Goal: Task Accomplishment & Management: Use online tool/utility

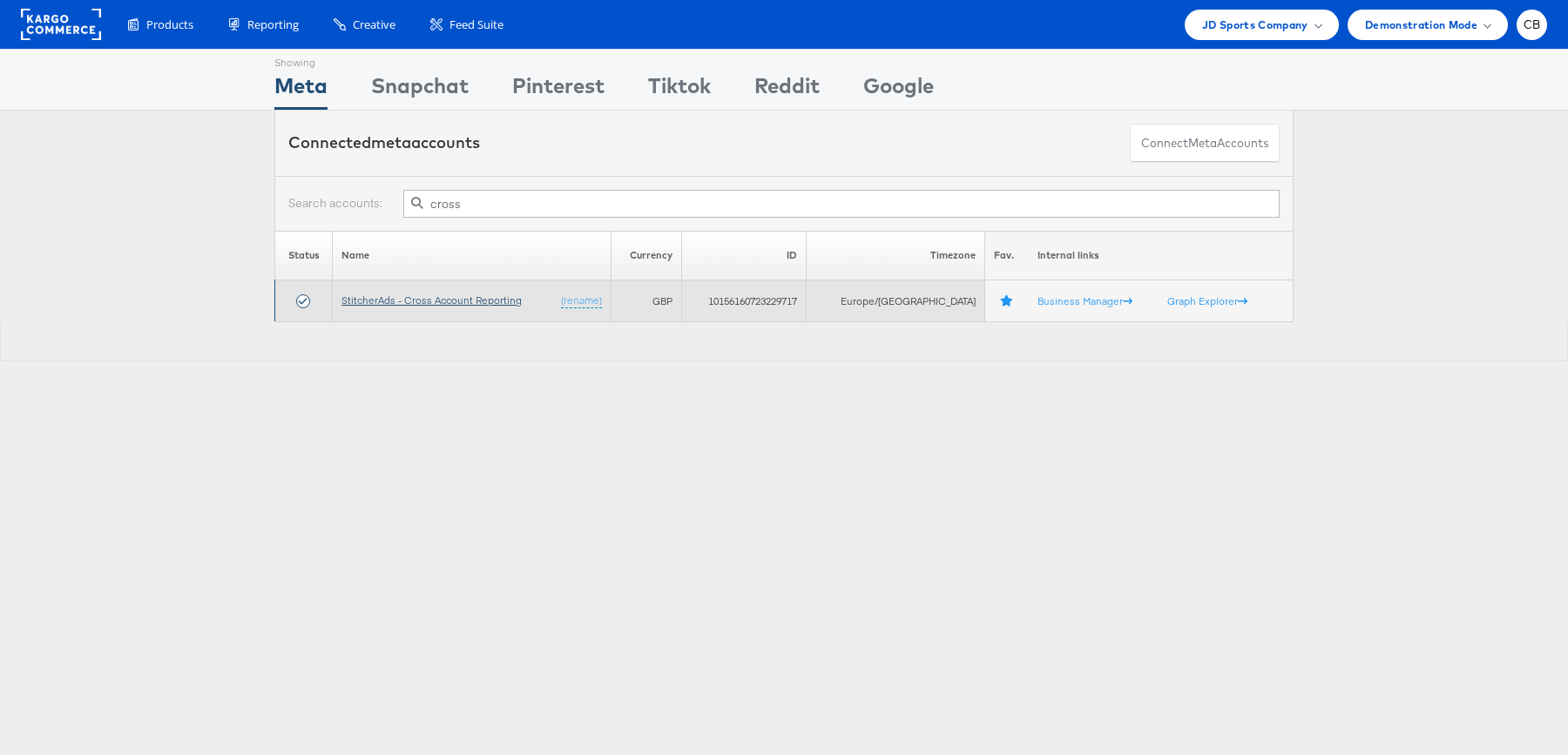
type input "cross"
click at [450, 300] on link "StitcherAds - Cross Account Reporting" at bounding box center [431, 300] width 180 height 13
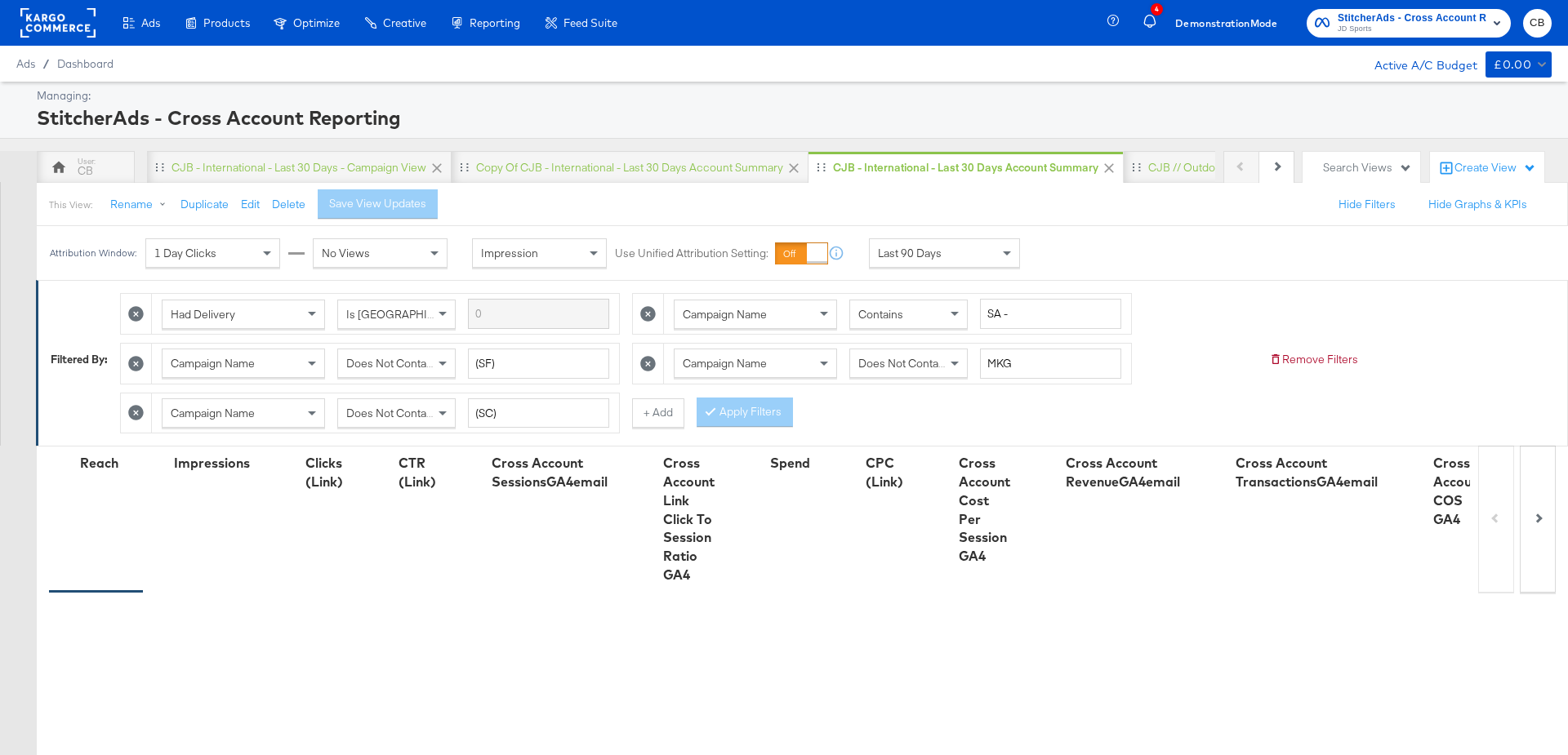
click at [955, 246] on div "Last 90 Days" at bounding box center [944, 252] width 149 height 28
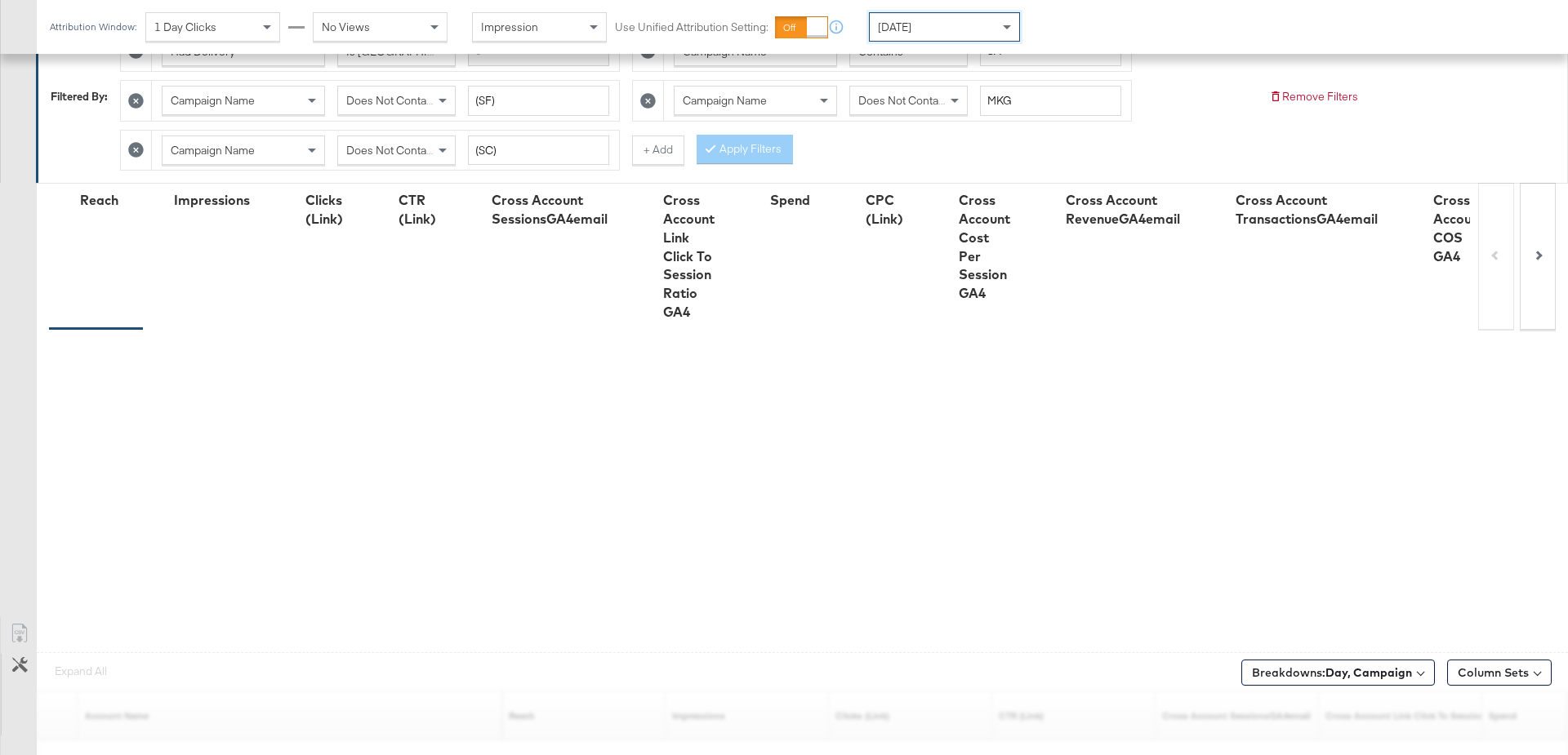
scroll to position [437, 0]
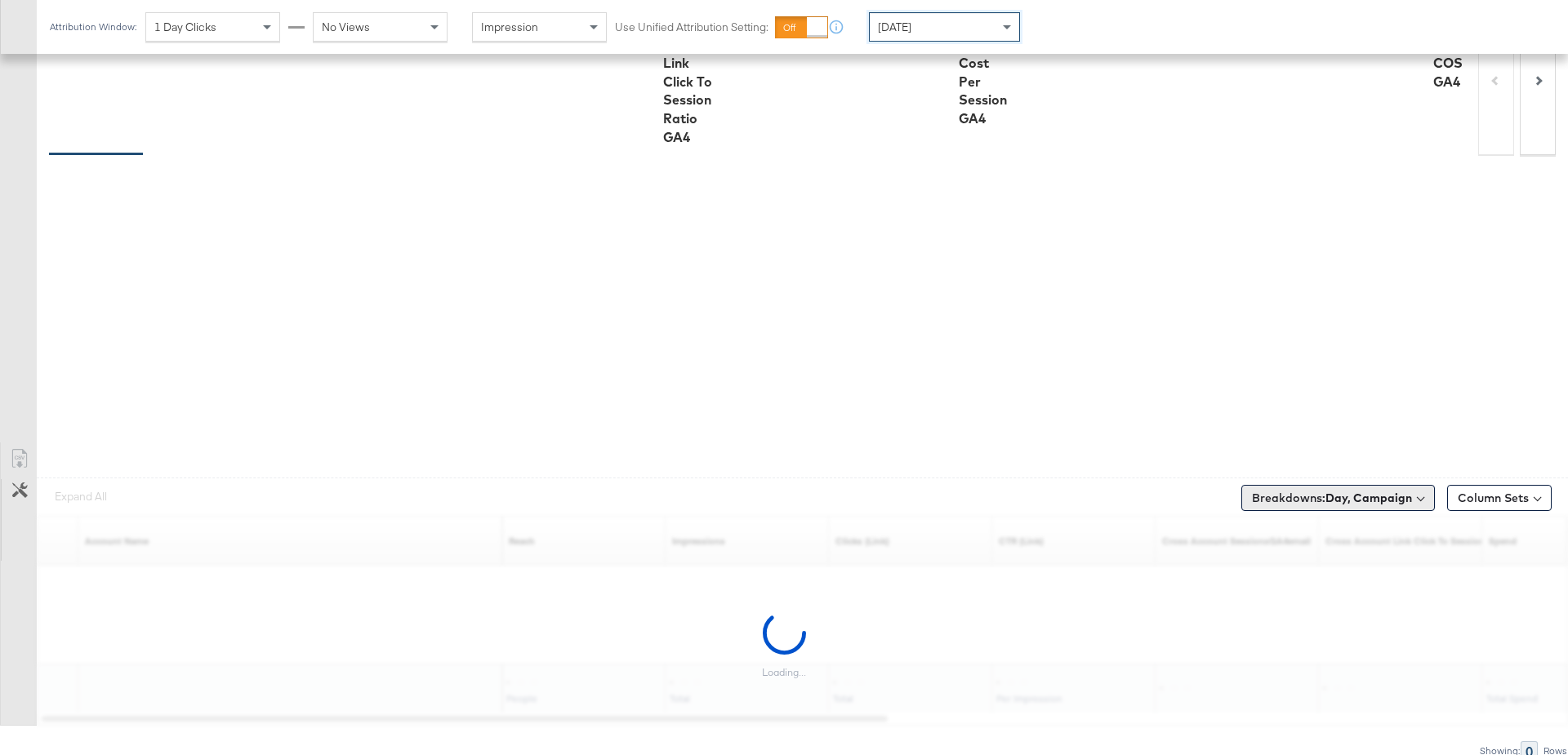
click at [1354, 491] on b "Day, Campaign" at bounding box center [1369, 498] width 86 height 14
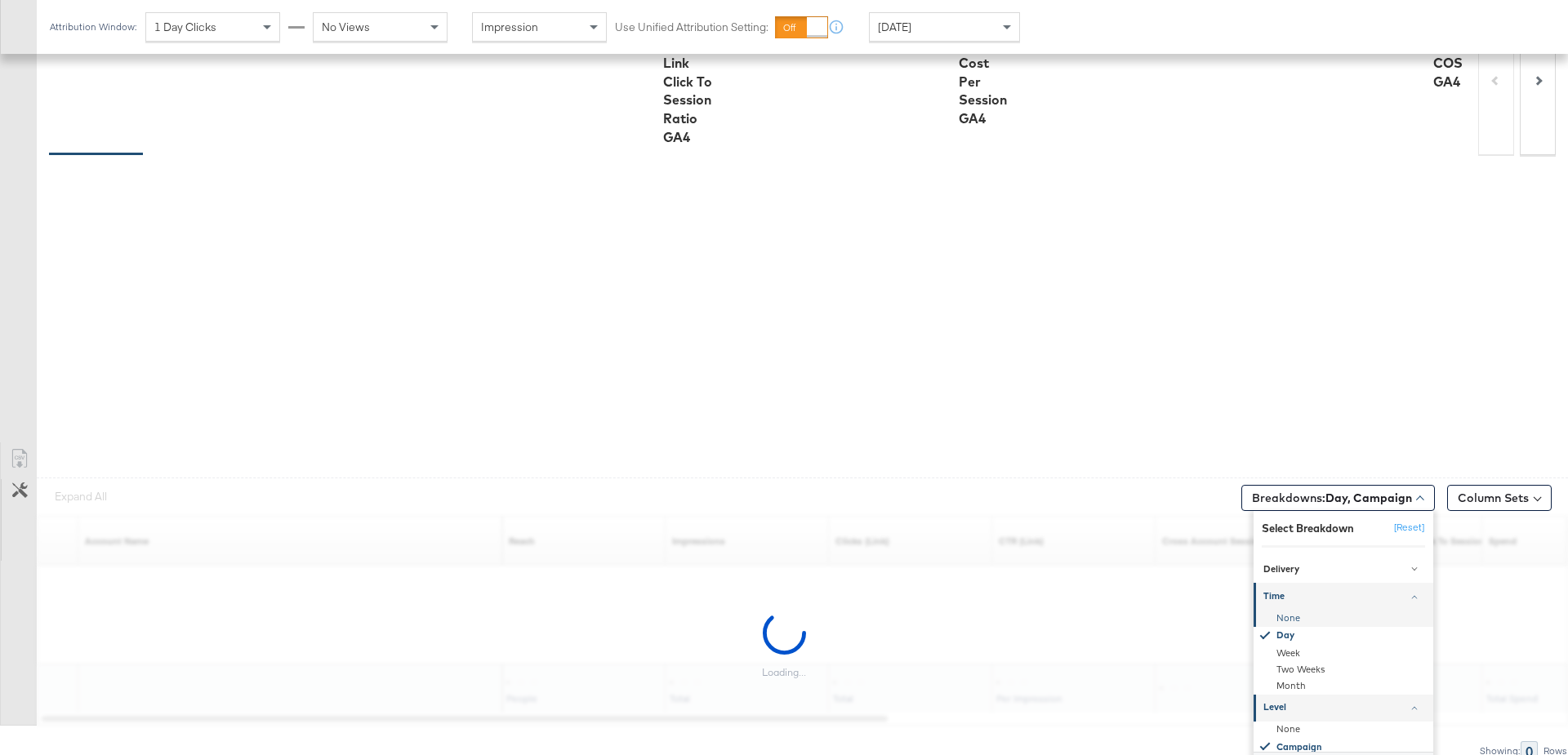
click at [1299, 614] on div "None" at bounding box center [1344, 618] width 177 height 16
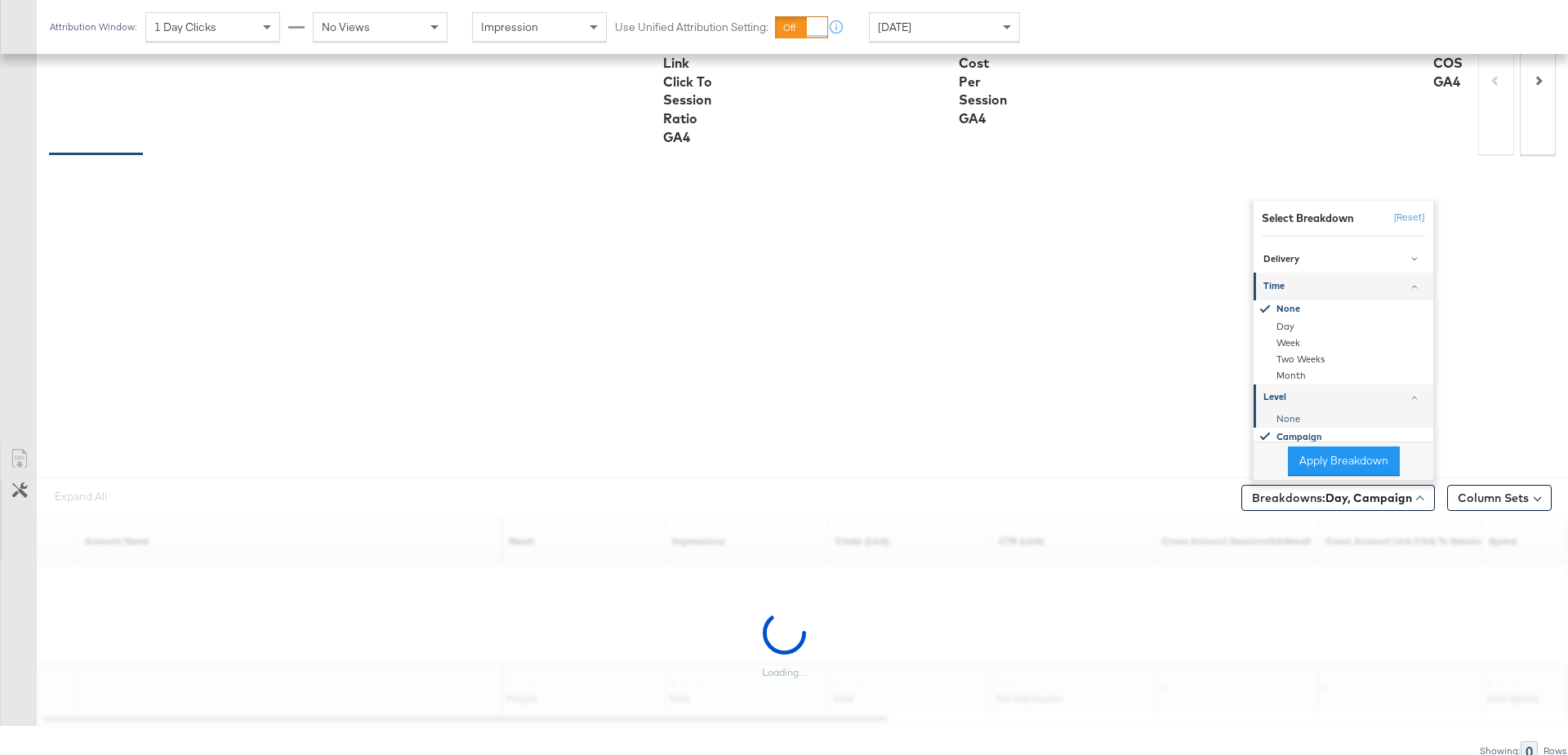
click at [1284, 411] on div "None" at bounding box center [1344, 418] width 177 height 16
click at [1319, 447] on button "Apply Breakdown" at bounding box center [1343, 461] width 112 height 30
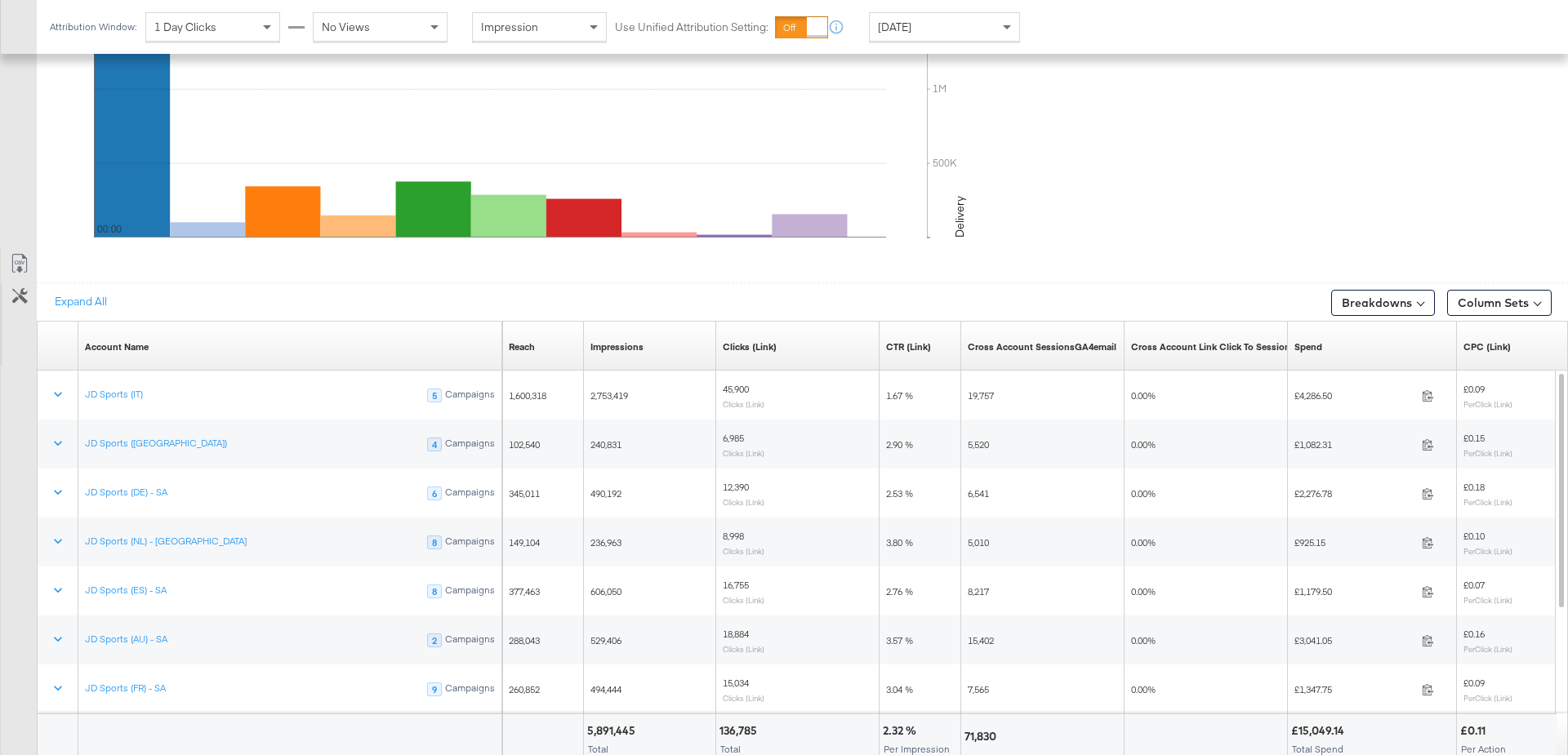
scroll to position [865, 0]
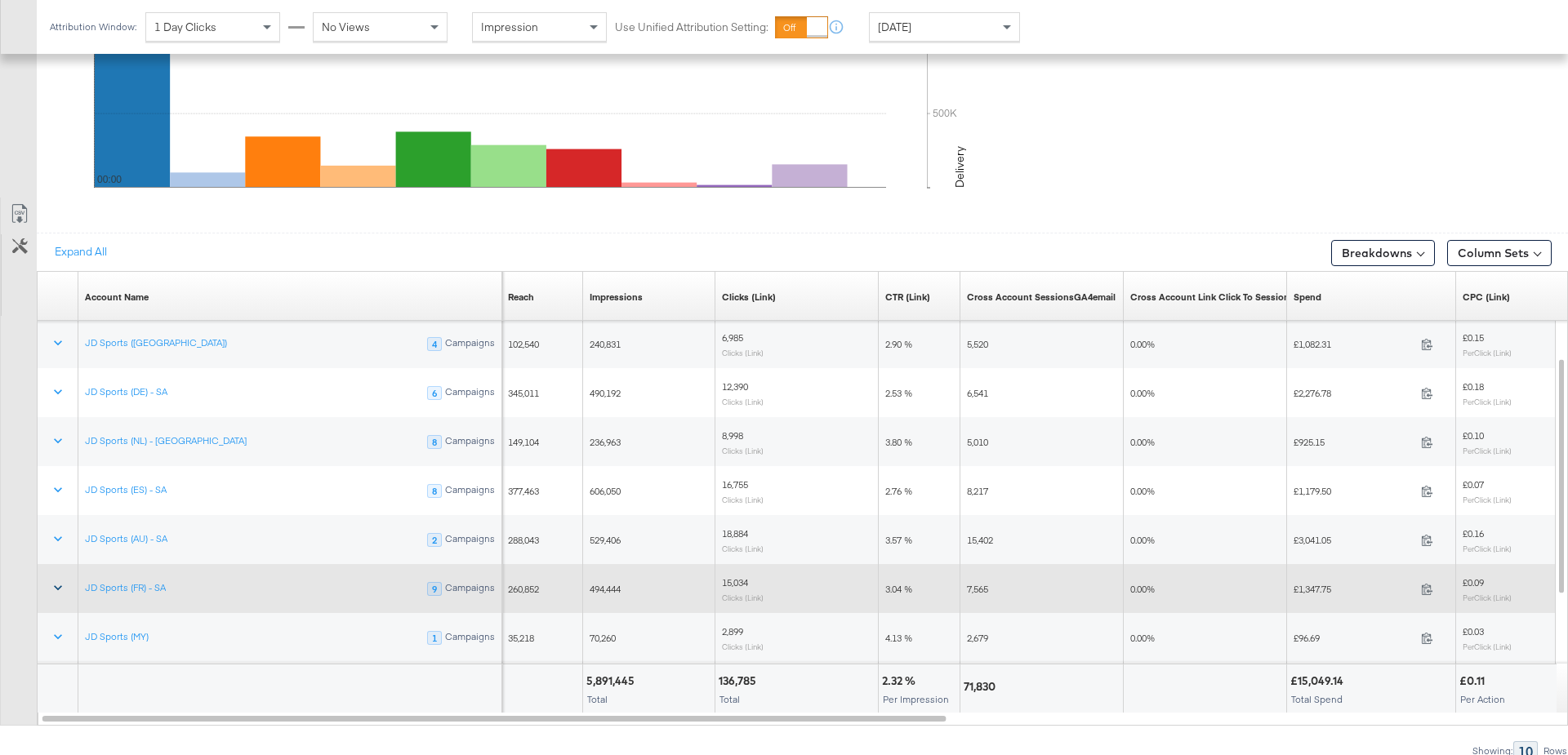
click at [52, 584] on icon at bounding box center [57, 588] width 16 height 16
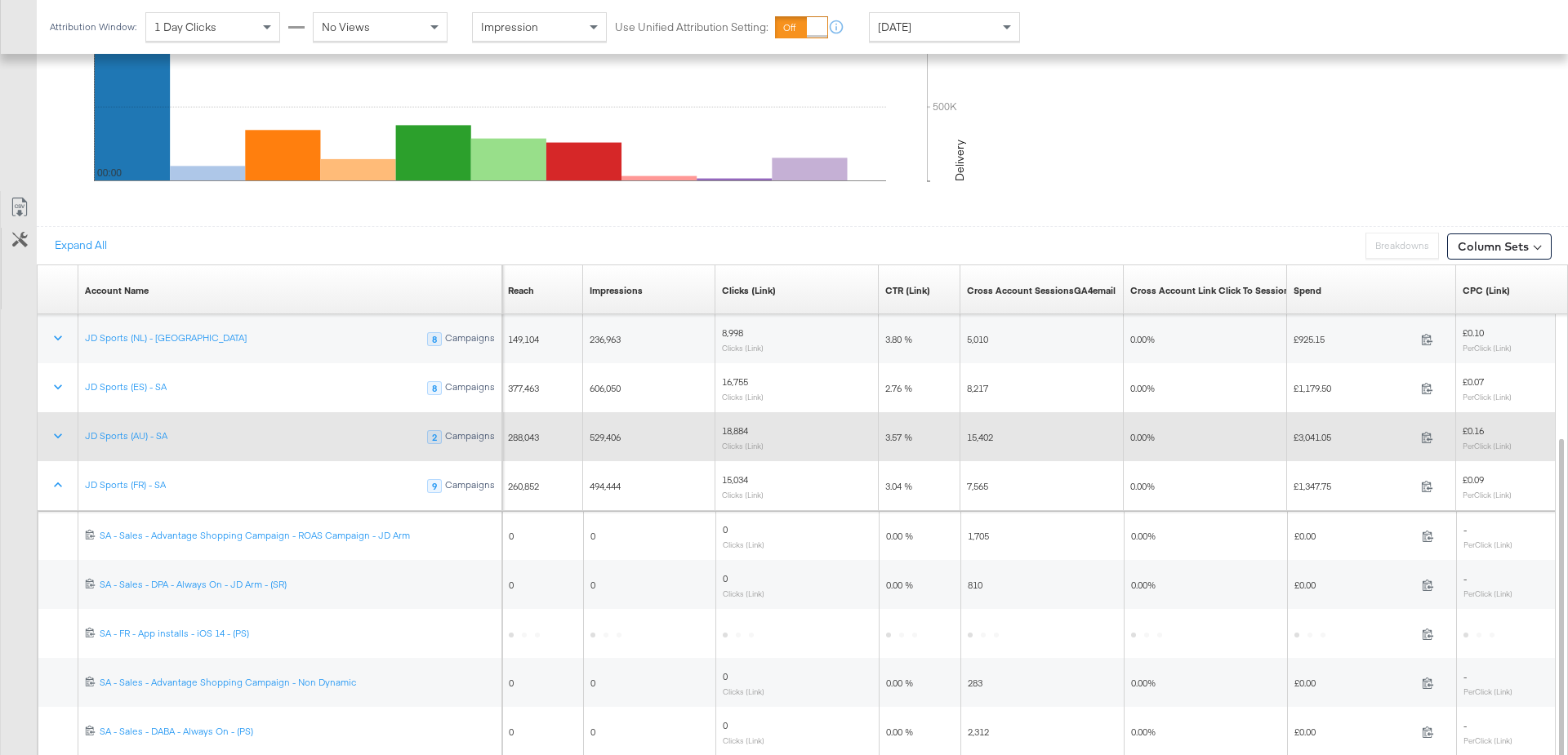
scroll to position [874, 0]
